Goal: Task Accomplishment & Management: Manage account settings

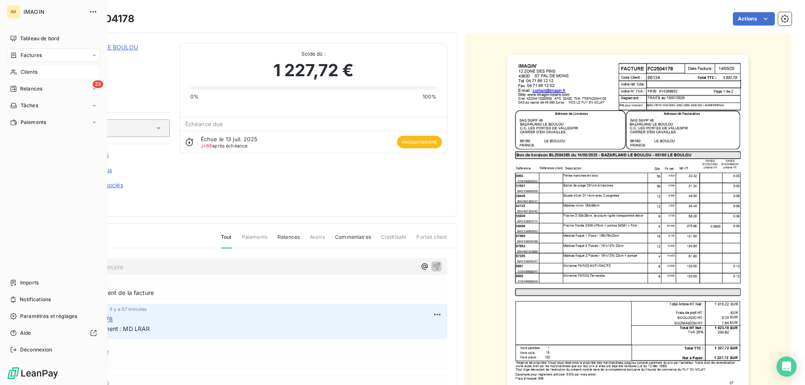
click at [18, 71] on div "Clients" at bounding box center [53, 71] width 93 height 13
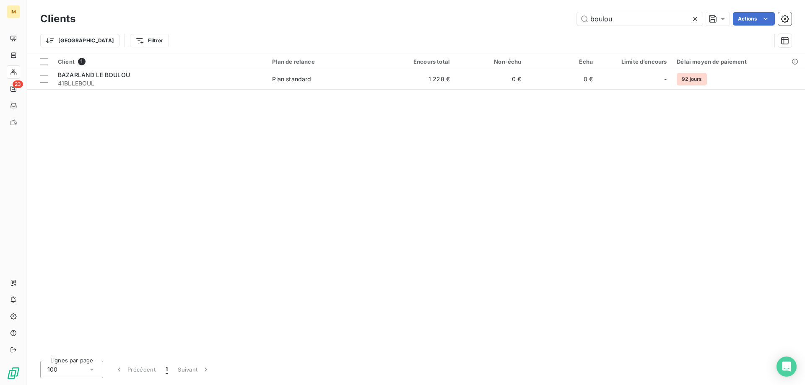
drag, startPoint x: 619, startPoint y: 22, endPoint x: 478, endPoint y: 17, distance: 141.3
click at [478, 17] on div "boulou Actions" at bounding box center [438, 18] width 706 height 13
drag, startPoint x: 616, startPoint y: 21, endPoint x: 405, endPoint y: 3, distance: 211.5
click at [405, 3] on div "Clients LEZAN Actions Trier Filtrer" at bounding box center [416, 27] width 778 height 54
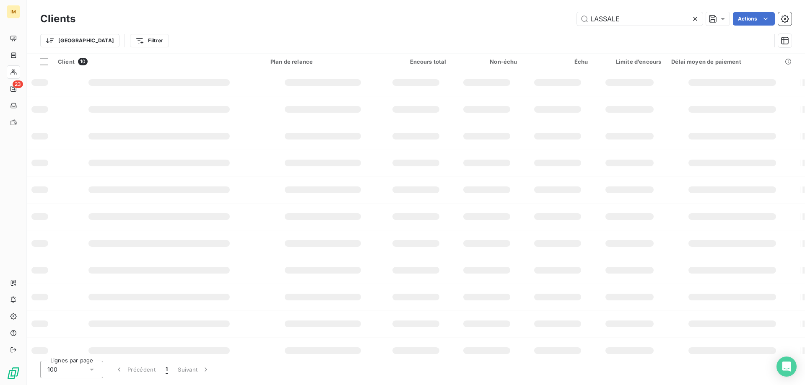
type input "LASSALE"
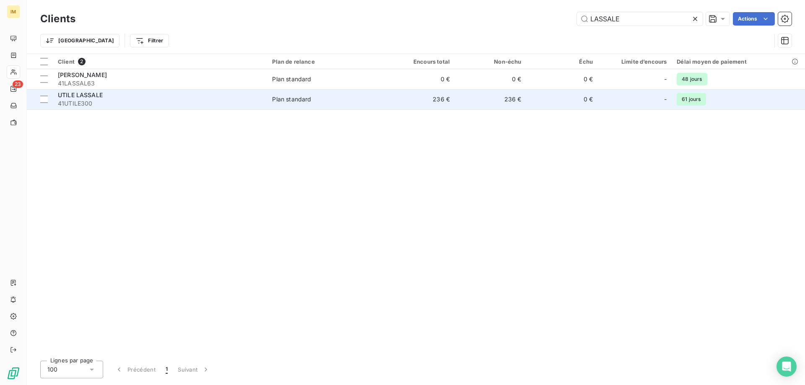
click at [341, 103] on span "Plan standard" at bounding box center [325, 99] width 106 height 8
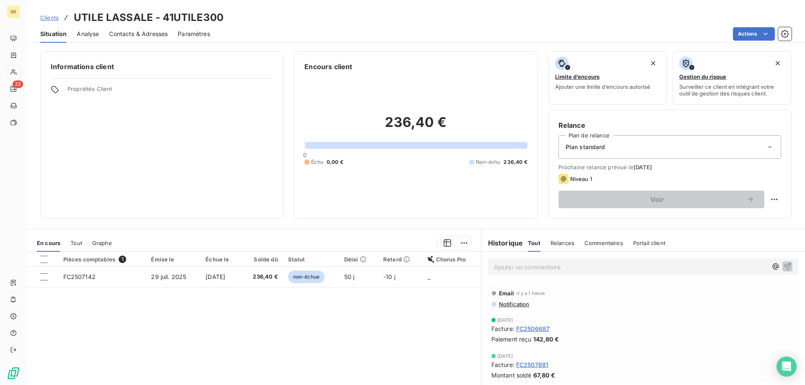
click at [129, 32] on span "Contacts & Adresses" at bounding box center [138, 34] width 59 height 8
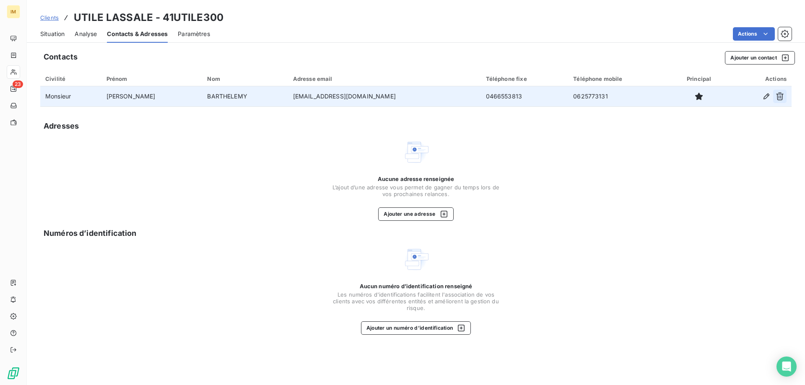
click at [779, 95] on icon "button" at bounding box center [779, 96] width 8 height 8
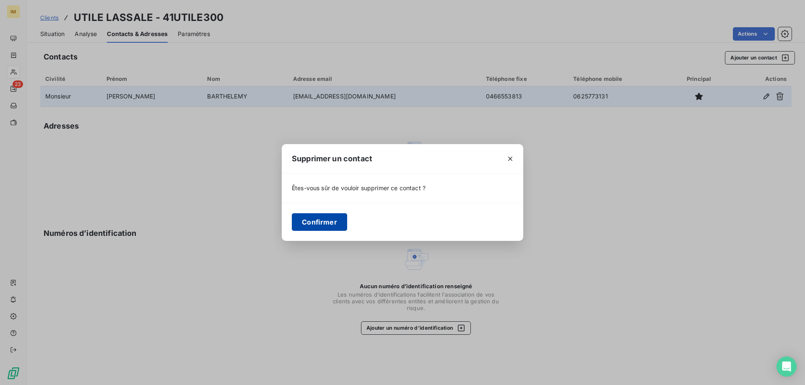
click at [336, 223] on button "Confirmer" at bounding box center [319, 222] width 55 height 18
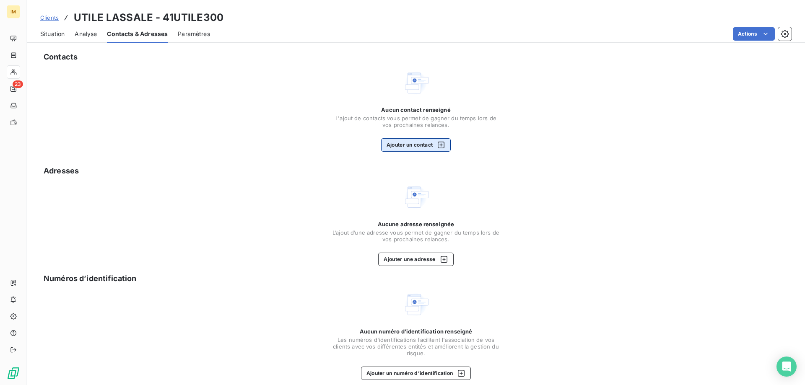
click at [418, 144] on button "Ajouter un contact" at bounding box center [416, 144] width 70 height 13
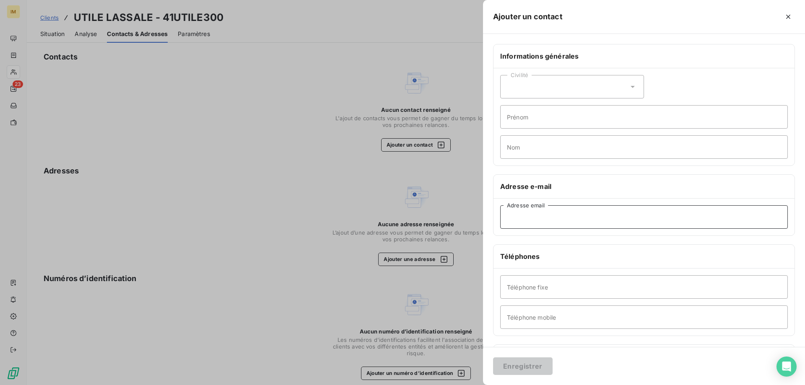
click at [518, 218] on input "Adresse email" at bounding box center [643, 216] width 287 height 23
paste input "[PERSON_NAME][EMAIL_ADDRESS][DOMAIN_NAME]"
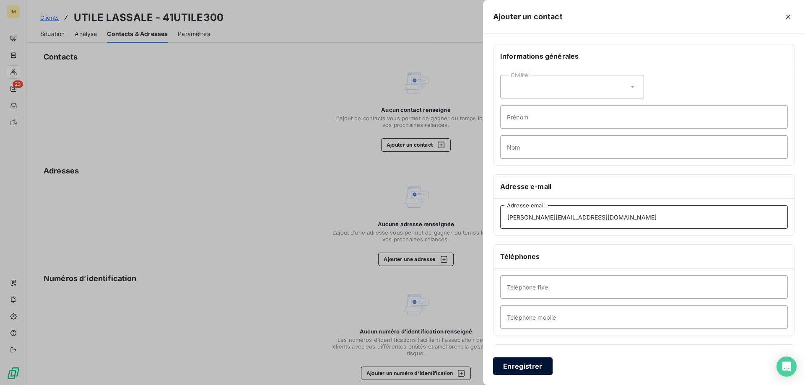
type input "[PERSON_NAME][EMAIL_ADDRESS][DOMAIN_NAME]"
click at [516, 370] on button "Enregistrer" at bounding box center [523, 366] width 60 height 18
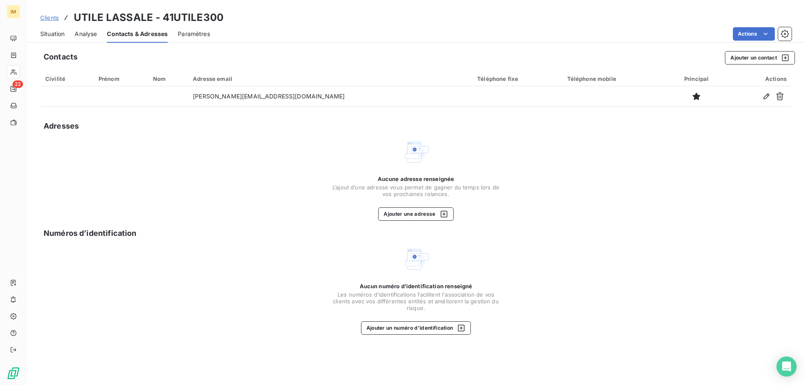
click at [51, 18] on span "Clients" at bounding box center [49, 17] width 18 height 7
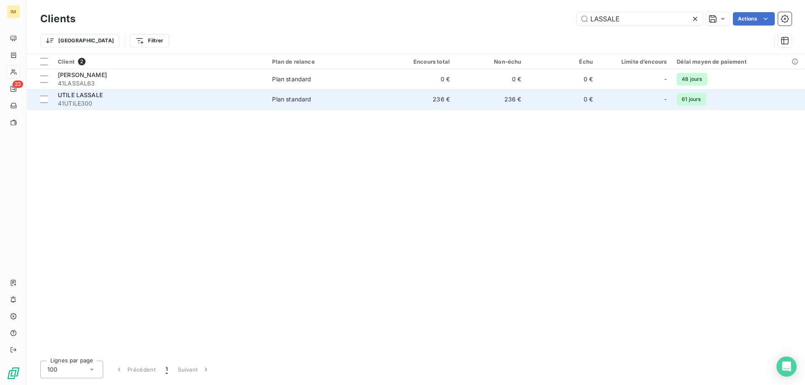
click at [395, 98] on td "236 €" at bounding box center [418, 99] width 71 height 20
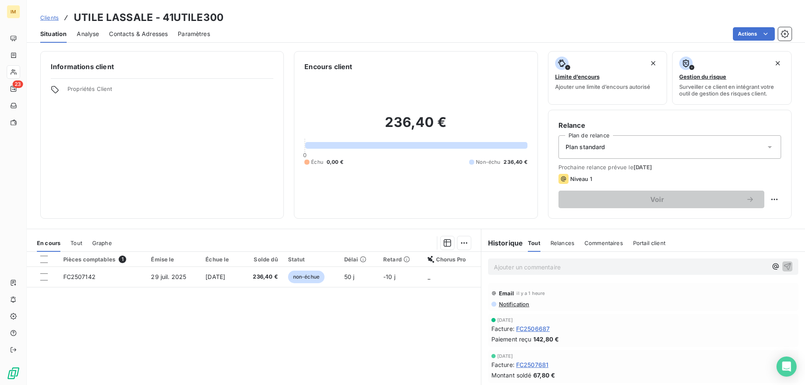
click at [763, 33] on html "IM 23 Clients UTILE LASSALE - 41UTILE300 Situation Analyse Contacts & Adresses …" at bounding box center [402, 192] width 805 height 385
click at [507, 305] on span "Notification" at bounding box center [513, 304] width 31 height 7
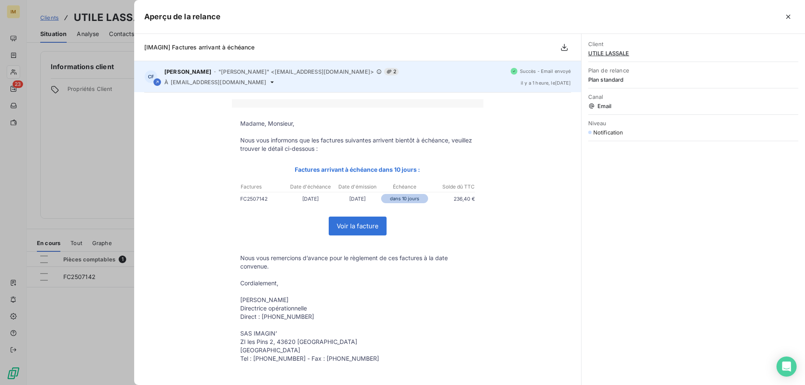
click at [179, 80] on span "[EMAIL_ADDRESS][DOMAIN_NAME]" at bounding box center [219, 82] width 96 height 7
click at [270, 83] on icon at bounding box center [271, 82] width 3 height 2
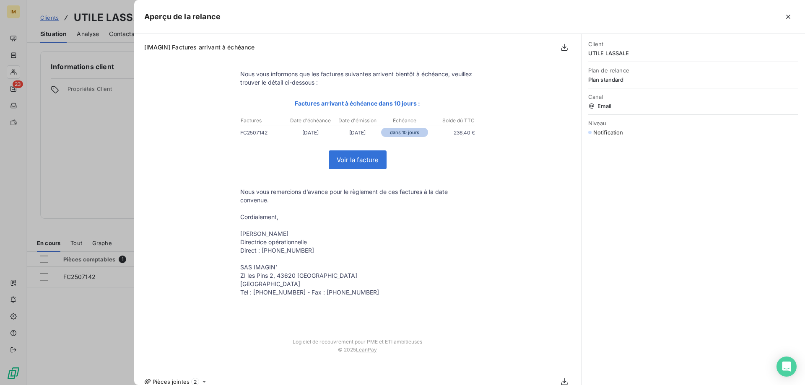
scroll to position [77, 0]
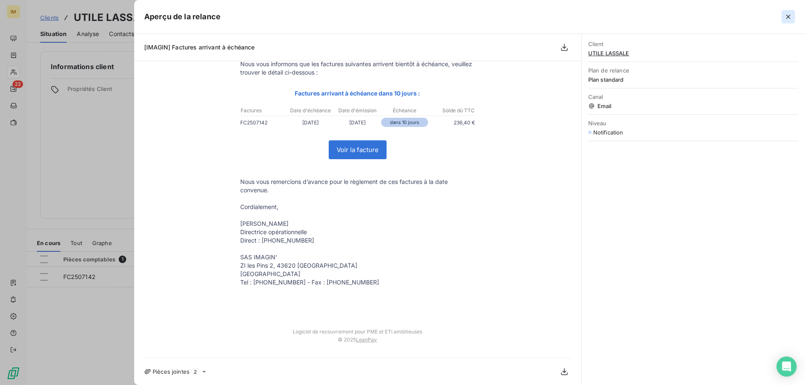
click at [786, 16] on icon "button" at bounding box center [788, 17] width 8 height 8
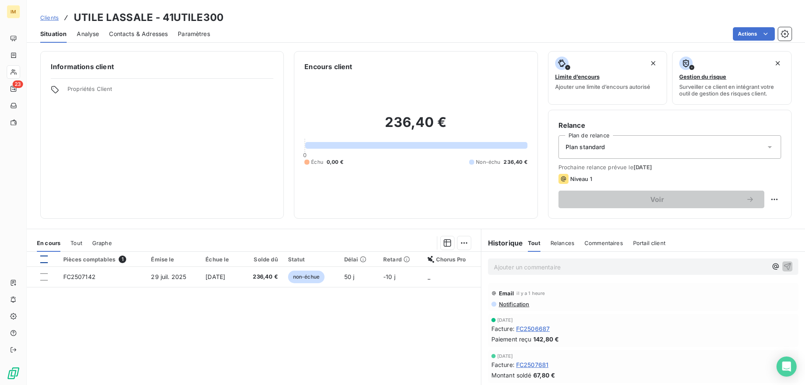
click at [44, 259] on div at bounding box center [44, 260] width 8 height 8
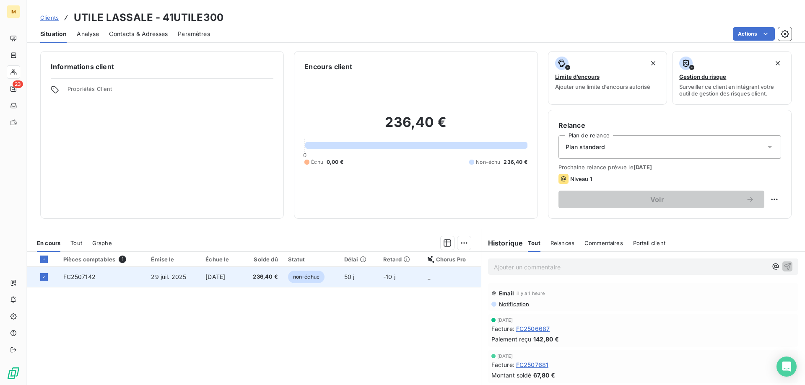
click at [309, 275] on span "non-échue" at bounding box center [306, 277] width 36 height 13
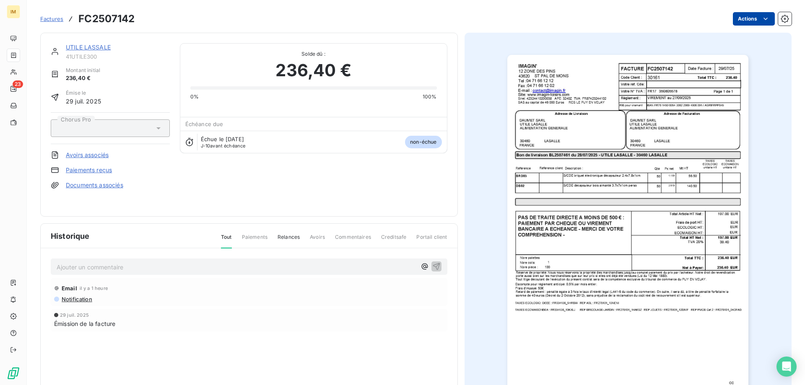
click at [765, 20] on html "IM 23 Factures FC2507142 Actions UTILE LASSALE 41UTILE300 Montant initial 236,4…" at bounding box center [402, 192] width 805 height 385
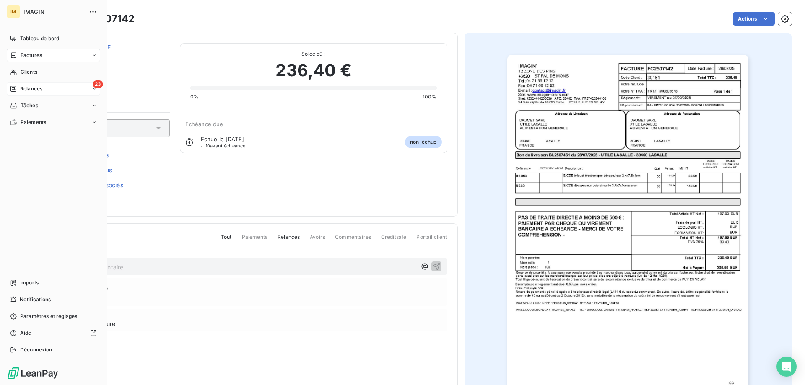
click at [19, 88] on div "Relances" at bounding box center [26, 89] width 32 height 8
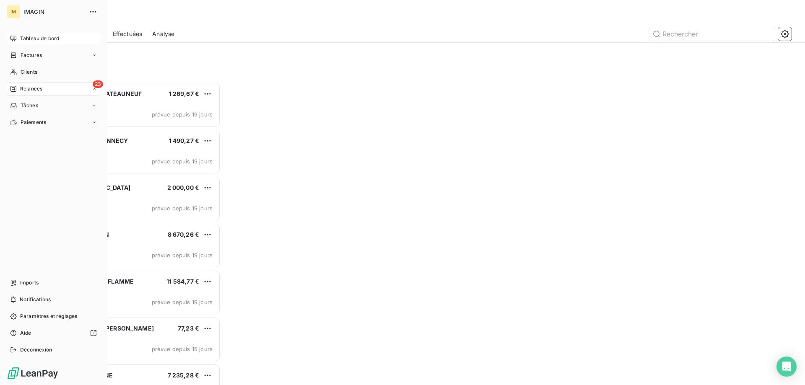
scroll to position [297, 174]
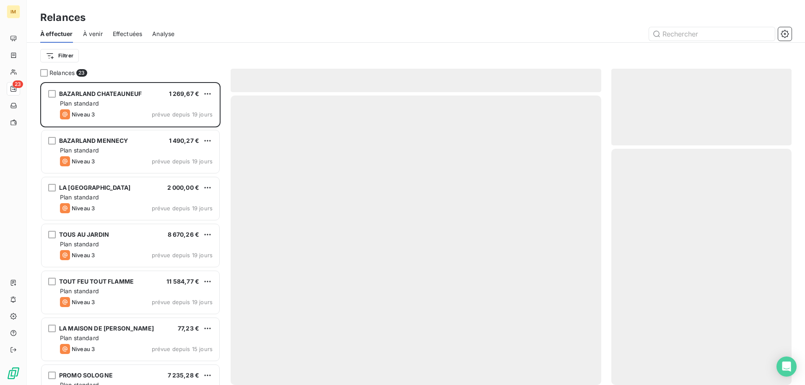
scroll to position [297, 174]
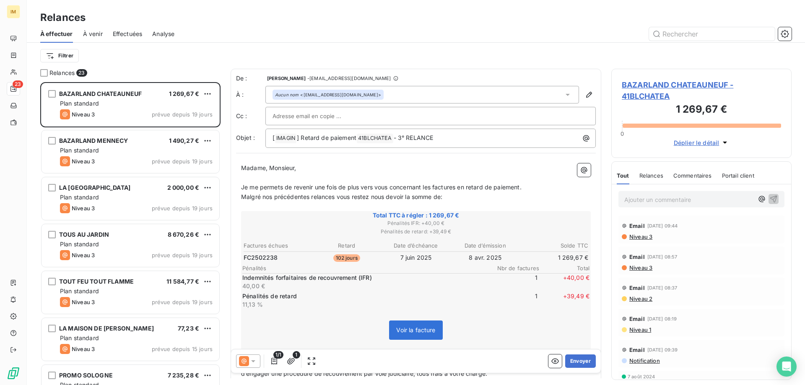
click at [446, 37] on div at bounding box center [487, 33] width 607 height 13
